Goal: Task Accomplishment & Management: Manage account settings

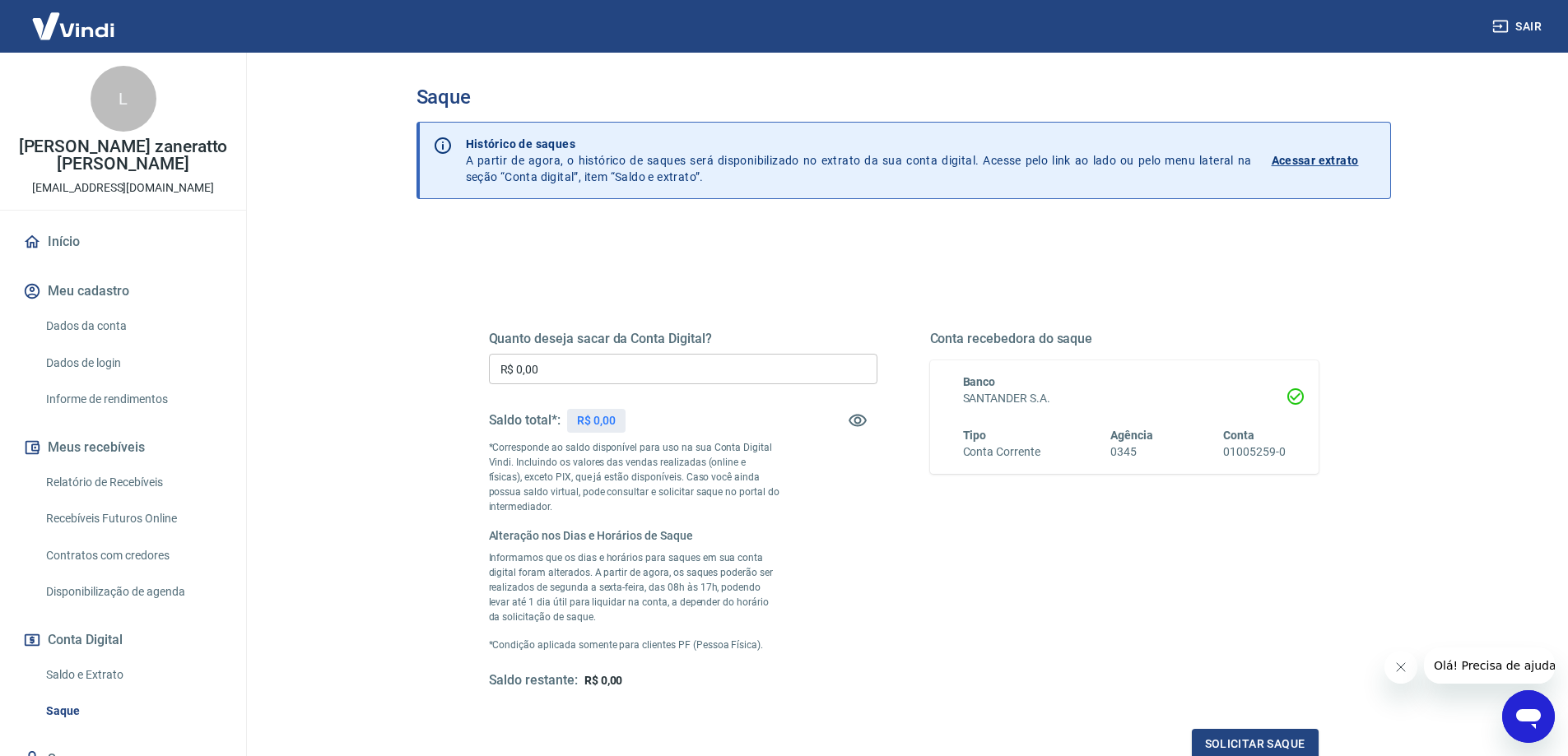
click at [75, 242] on link "Início" at bounding box center [123, 242] width 207 height 36
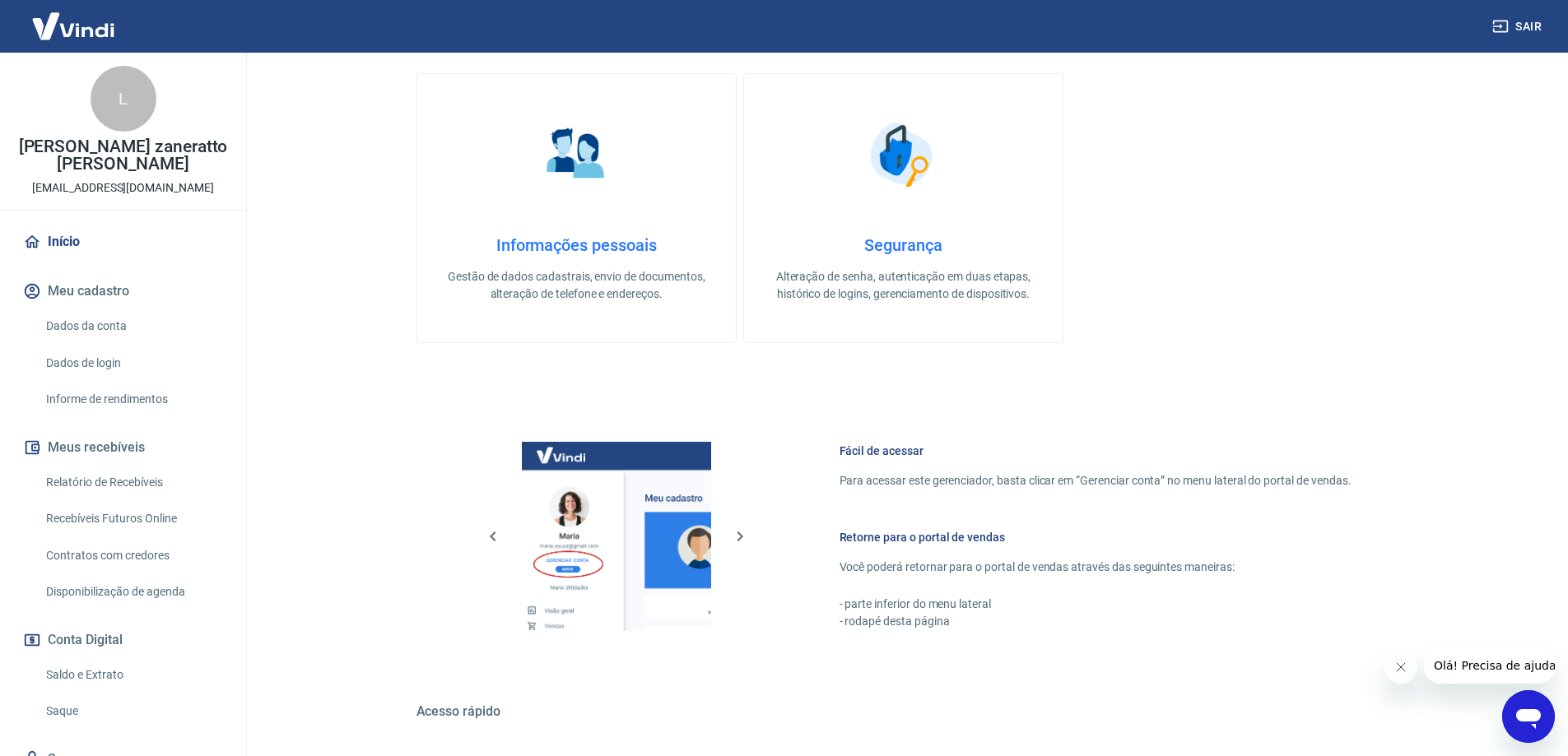
scroll to position [526, 0]
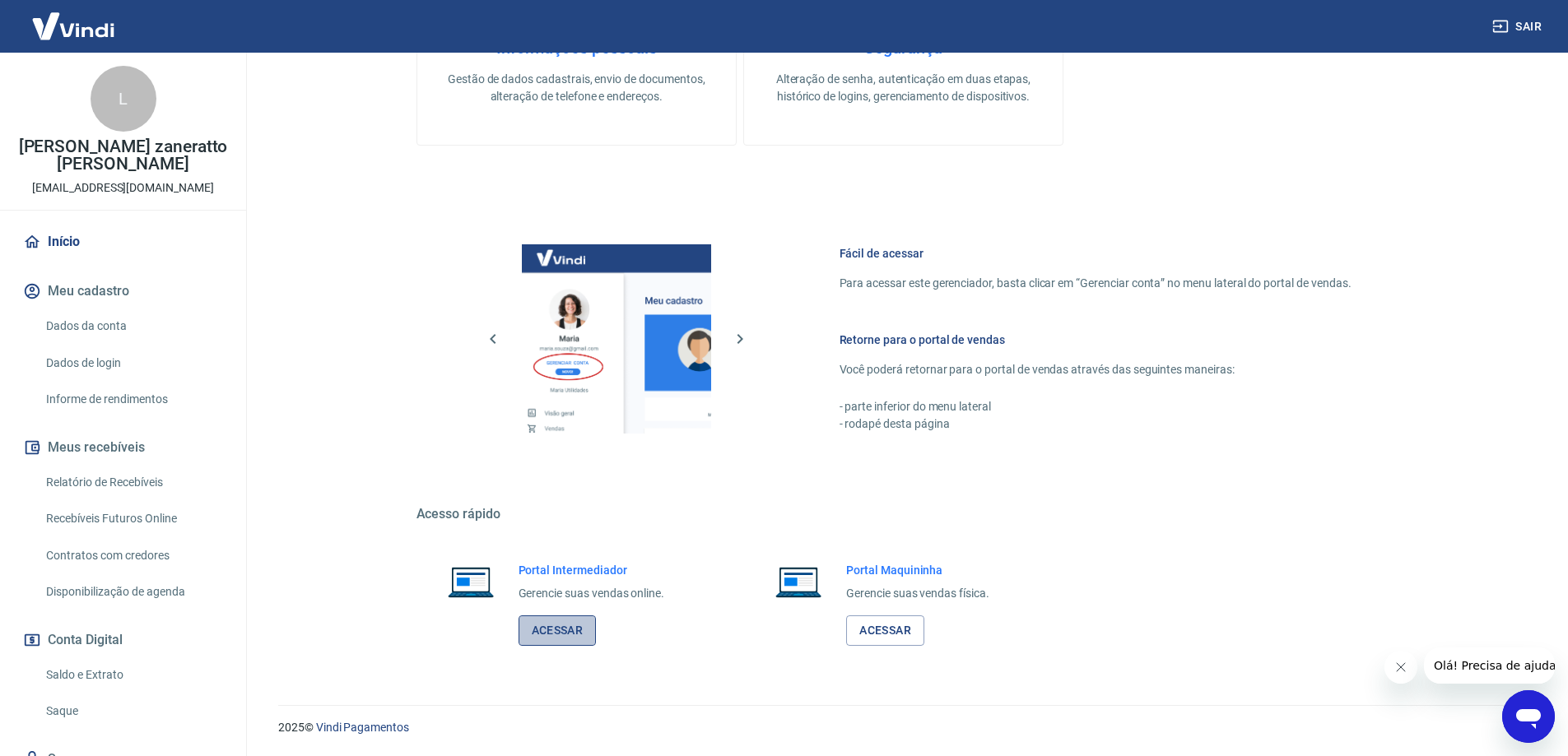
click at [562, 628] on link "Acessar" at bounding box center [557, 630] width 78 height 30
